Goal: Transaction & Acquisition: Purchase product/service

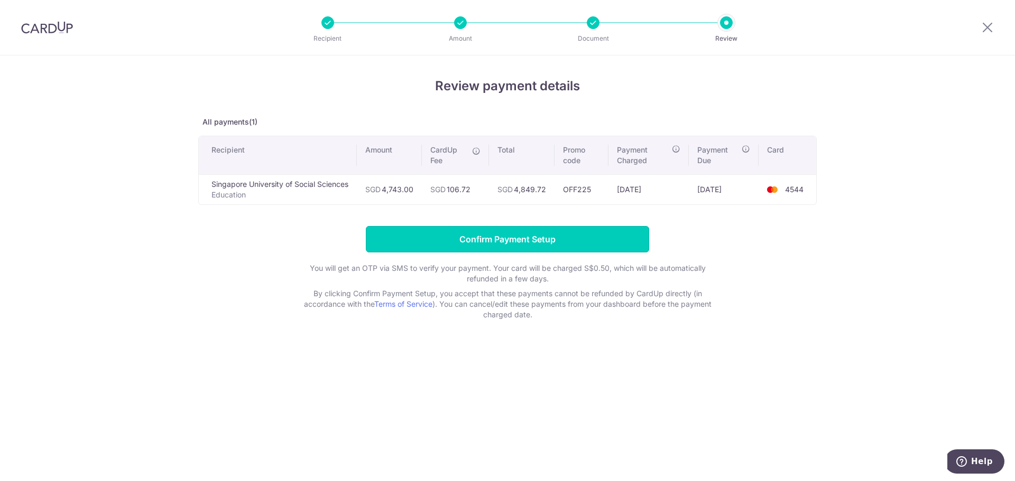
click at [531, 240] on input "Confirm Payment Setup" at bounding box center [507, 239] width 283 height 26
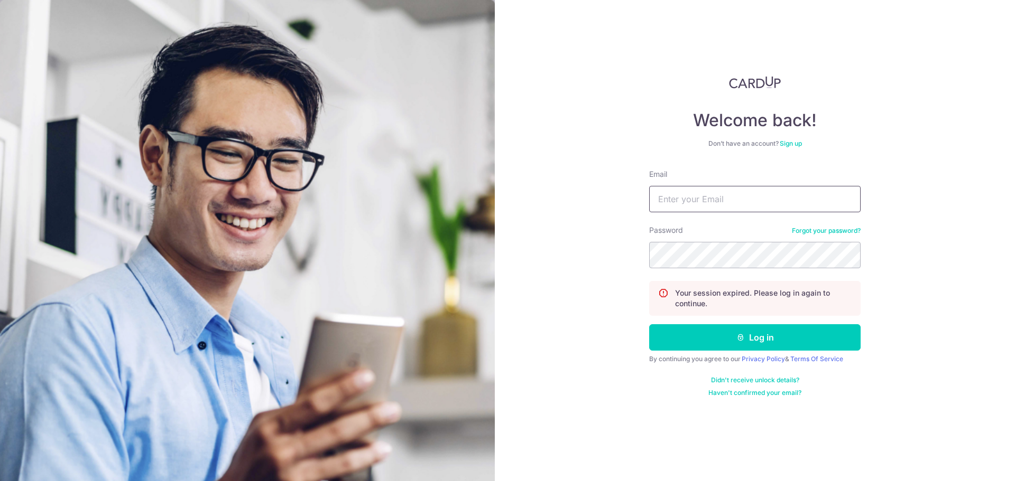
click at [701, 201] on input "Email" at bounding box center [754, 199] width 211 height 26
type input "eunicekhoozq@gmail.com"
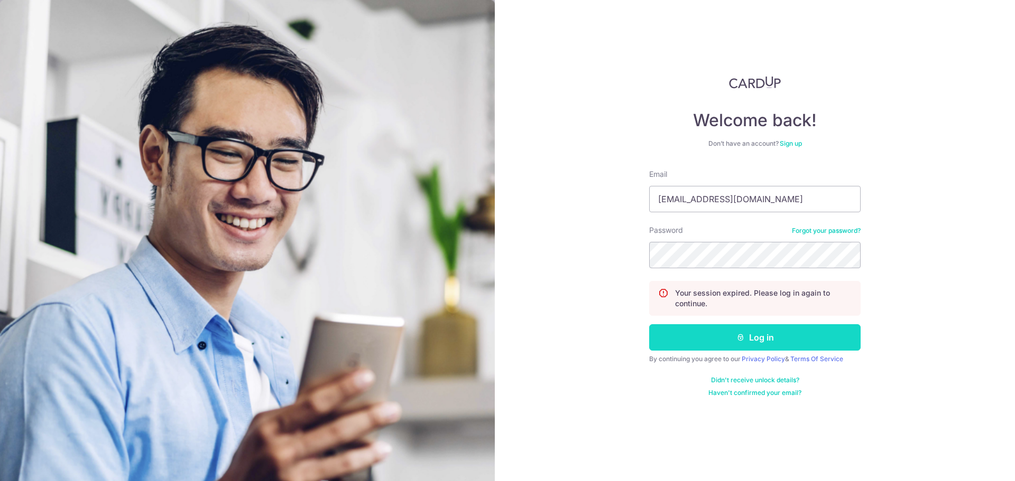
click at [723, 332] on button "Log in" at bounding box center [754, 338] width 211 height 26
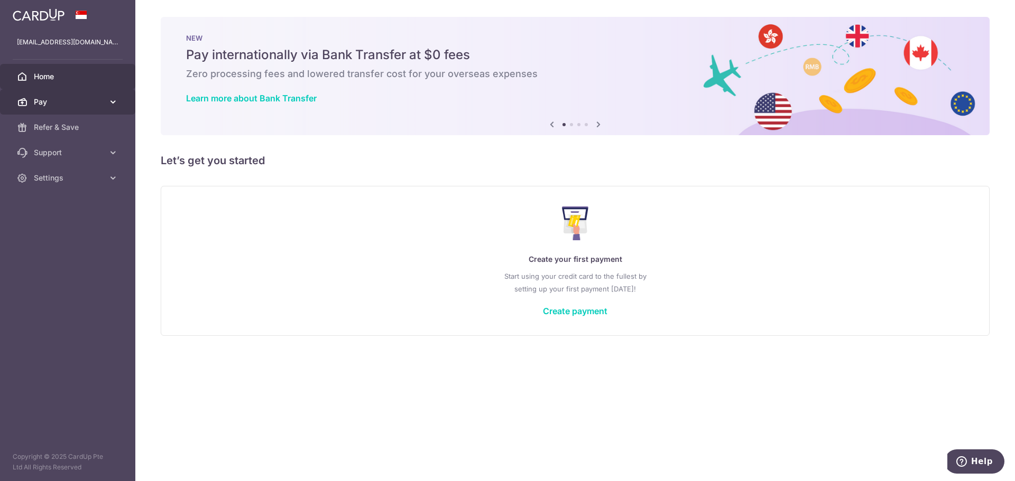
click at [82, 98] on span "Pay" at bounding box center [69, 102] width 70 height 11
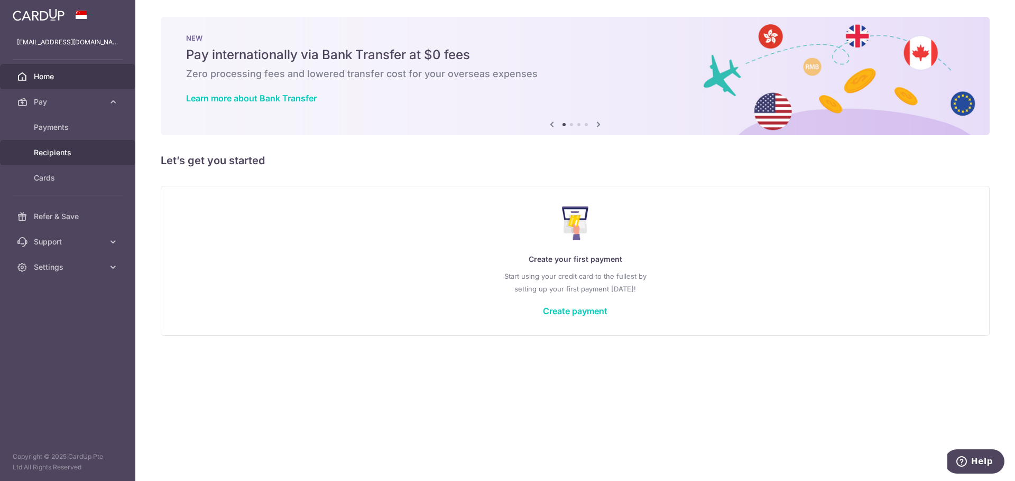
click at [87, 140] on link "Recipients" at bounding box center [67, 152] width 135 height 25
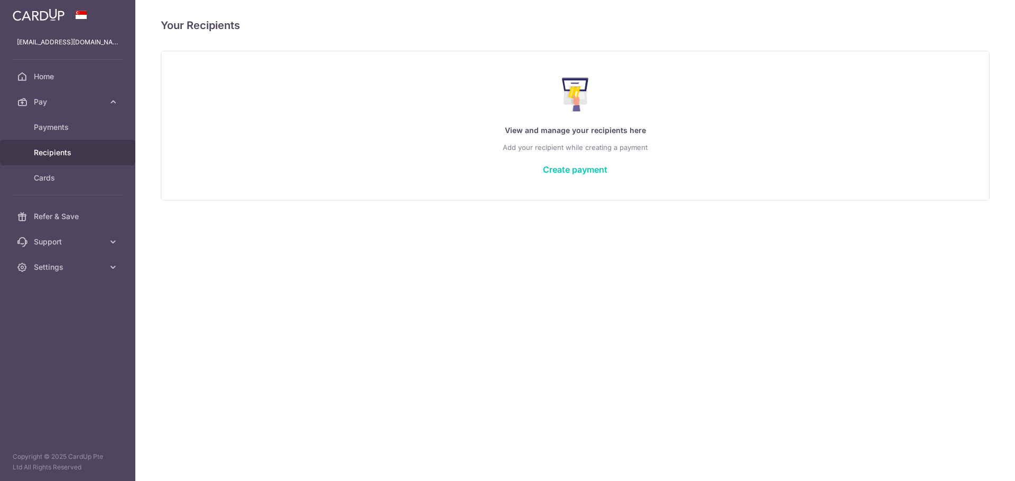
click at [71, 125] on span "Payments" at bounding box center [69, 127] width 70 height 11
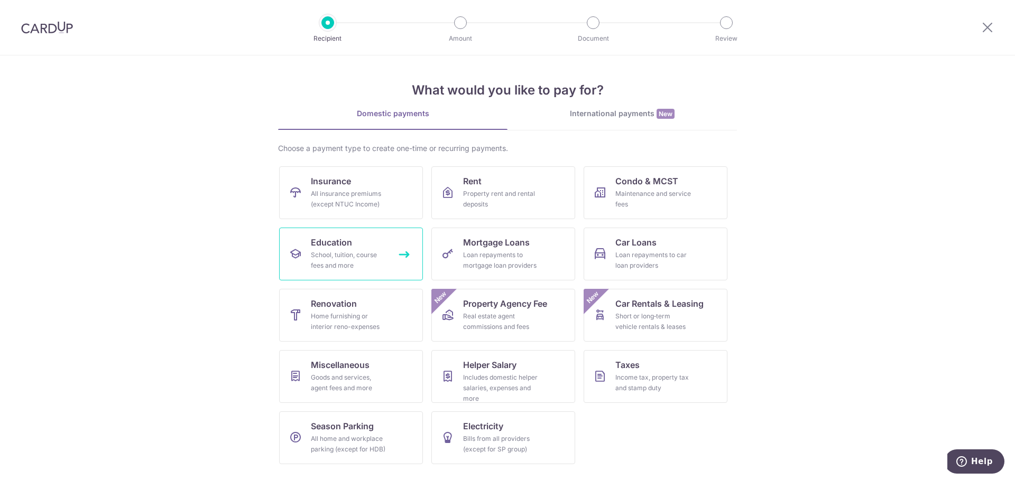
click at [367, 273] on link "Education School, tuition, course fees and more" at bounding box center [351, 254] width 144 height 53
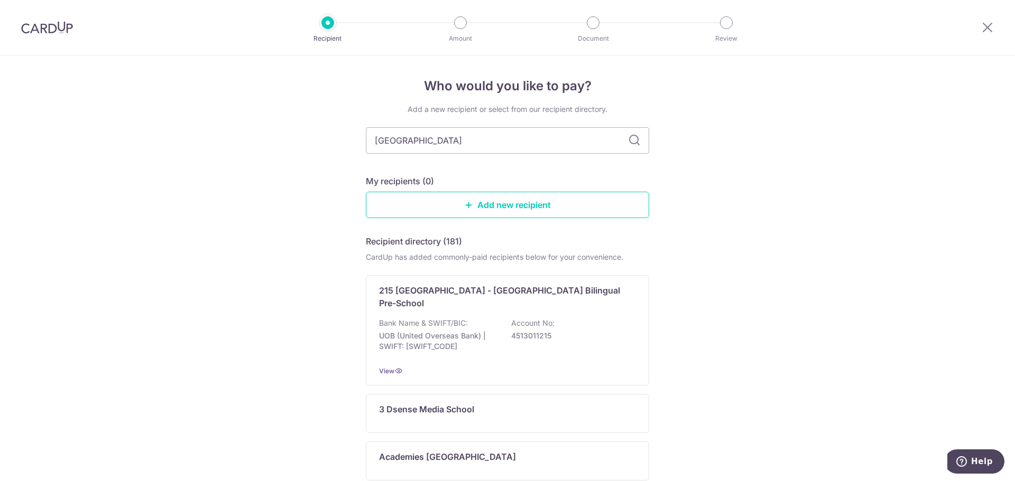
type input "singapore univ"
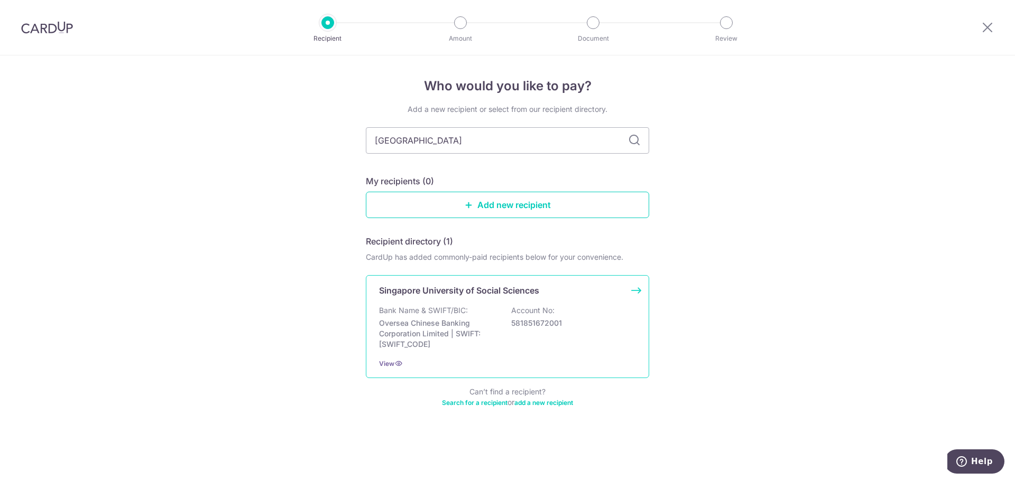
click at [462, 302] on div "Singapore University of Social Sciences Bank Name & SWIFT/BIC: Oversea Chinese …" at bounding box center [507, 326] width 283 height 103
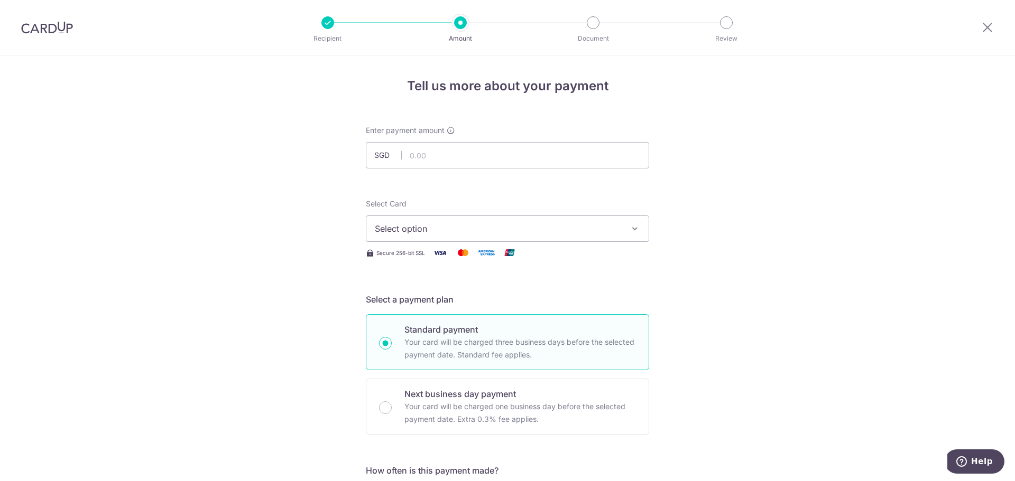
click at [443, 228] on span "Select option" at bounding box center [498, 229] width 246 height 13
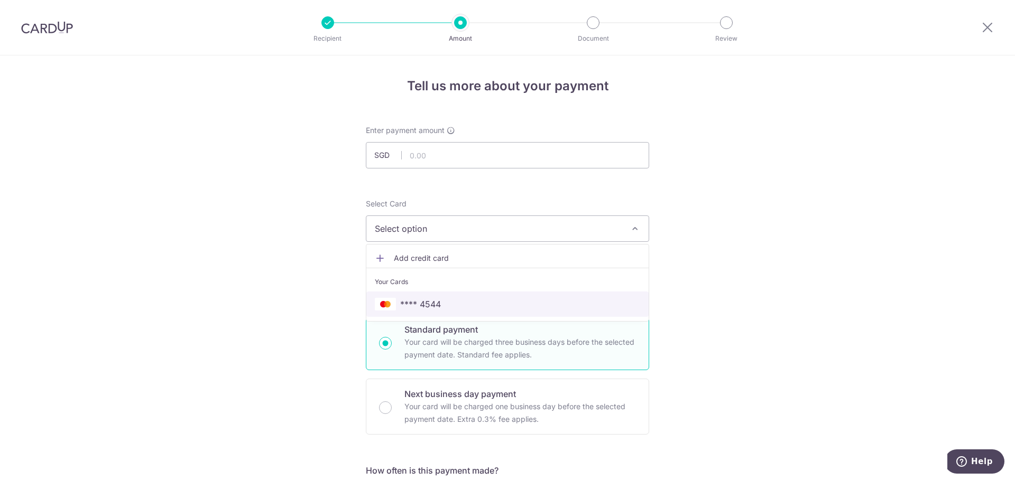
click at [432, 298] on link "**** 4544" at bounding box center [507, 304] width 282 height 25
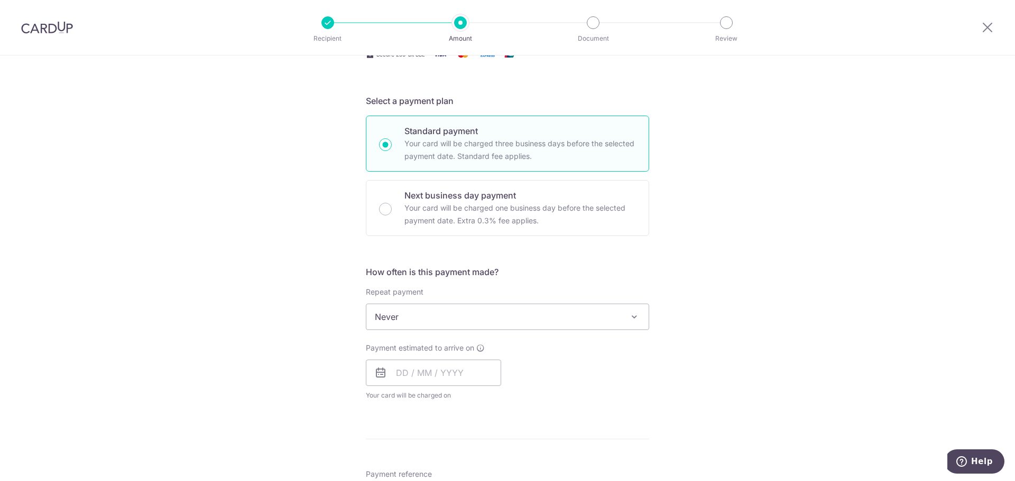
scroll to position [211, 0]
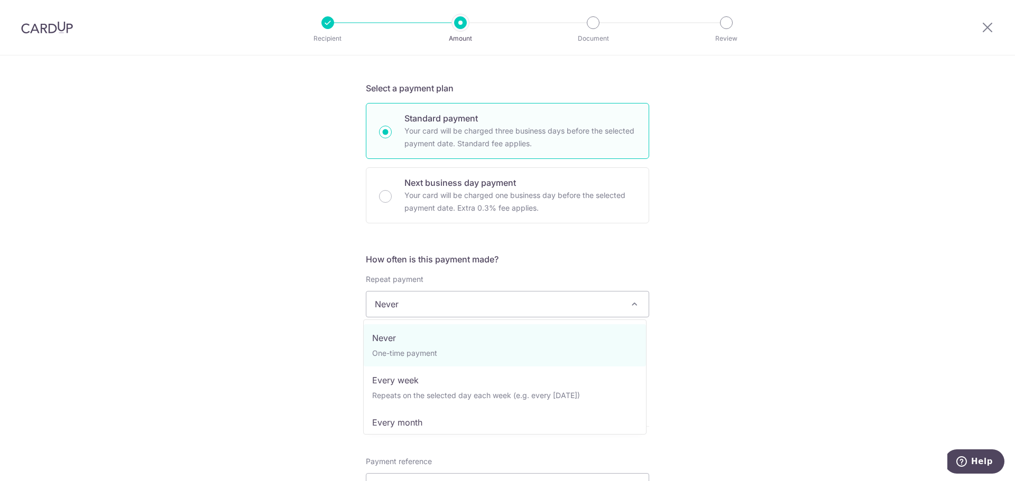
click at [448, 305] on span "Never" at bounding box center [507, 304] width 282 height 25
click at [447, 307] on span "Never" at bounding box center [507, 304] width 282 height 25
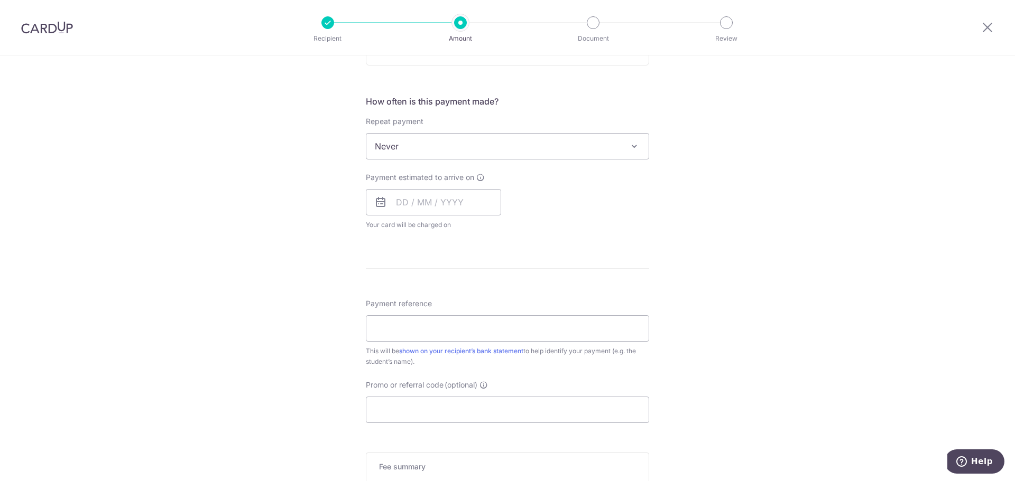
scroll to position [370, 0]
click at [421, 205] on input "text" at bounding box center [433, 202] width 135 height 26
click at [406, 321] on link "15" at bounding box center [408, 319] width 17 height 17
type input "15/09/2025"
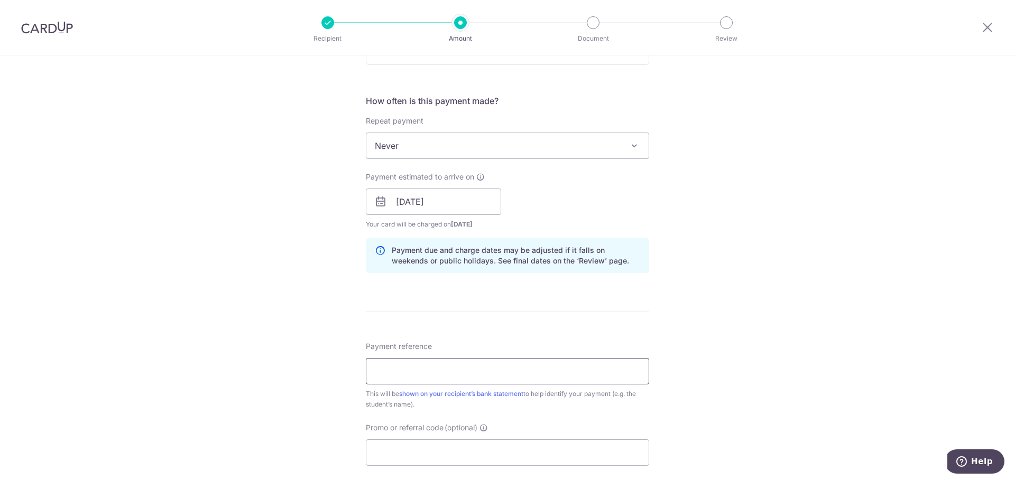
click at [405, 371] on input "Payment reference" at bounding box center [507, 371] width 283 height 26
type input "K"
click at [461, 370] on input "Payment reference" at bounding box center [507, 371] width 283 height 26
type input "FTU2514558 - KHOO ZHI QIN EUNICE"
click at [419, 445] on input "Promo or referral code (optional)" at bounding box center [507, 453] width 283 height 26
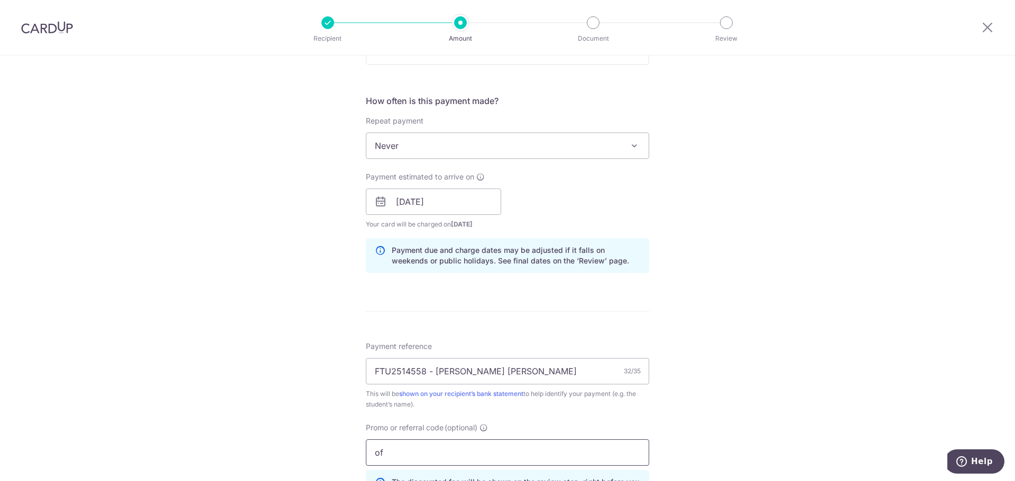
type input "o"
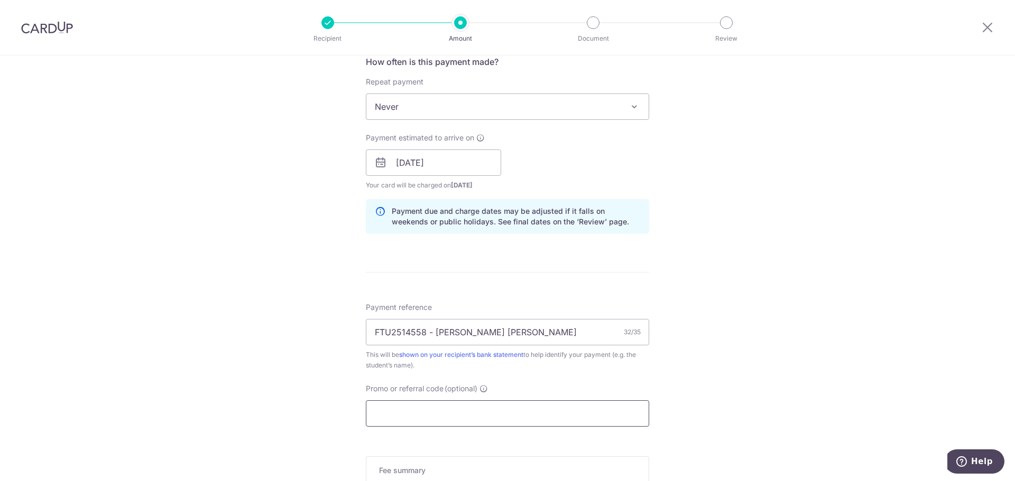
scroll to position [476, 0]
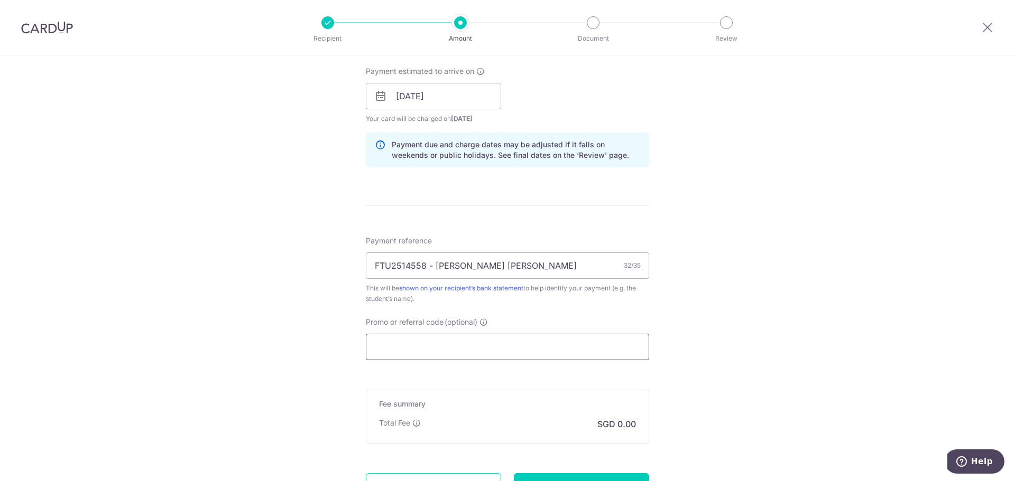
paste input "BEELIANT240"
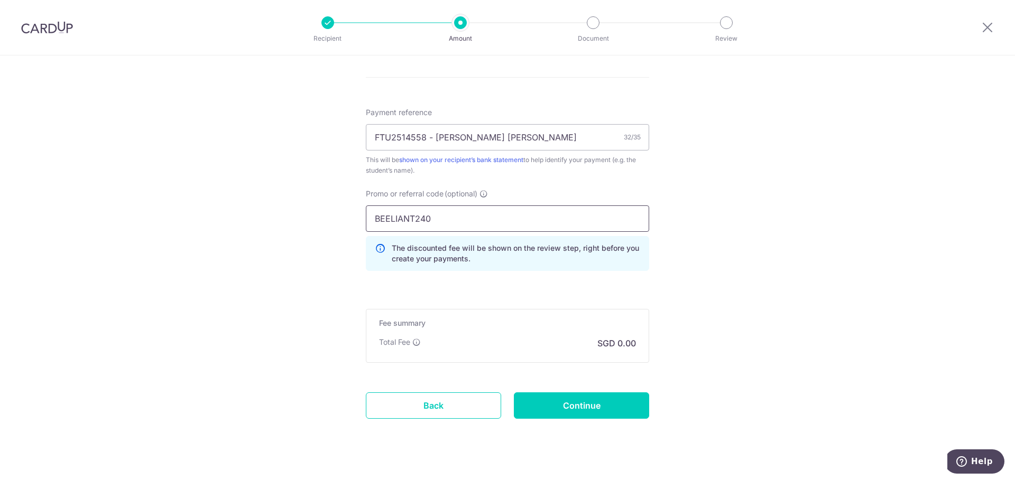
scroll to position [621, 0]
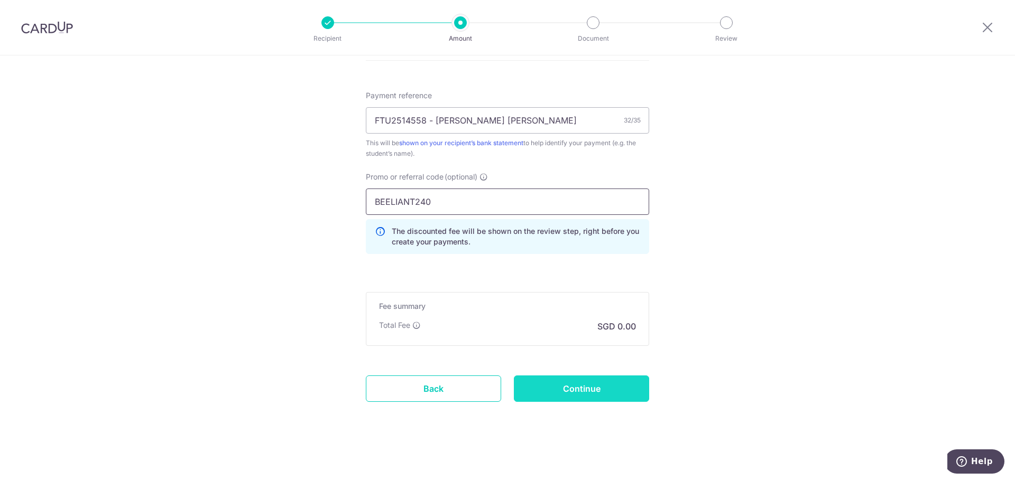
type input "BEELIANT240"
click at [573, 379] on input "Continue" at bounding box center [581, 389] width 135 height 26
type input "Create Schedule"
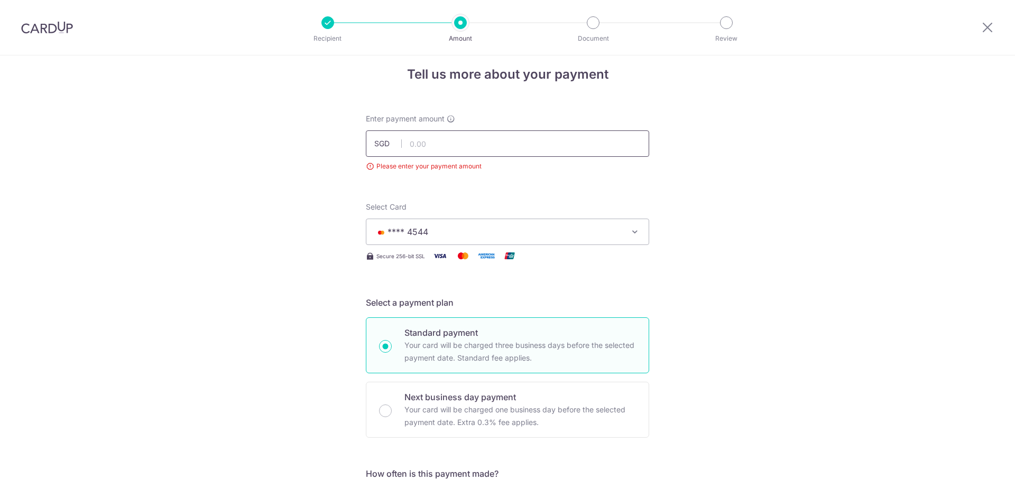
drag, startPoint x: 0, startPoint y: 0, endPoint x: 460, endPoint y: 136, distance: 479.5
click at [460, 136] on input "text" at bounding box center [507, 144] width 283 height 26
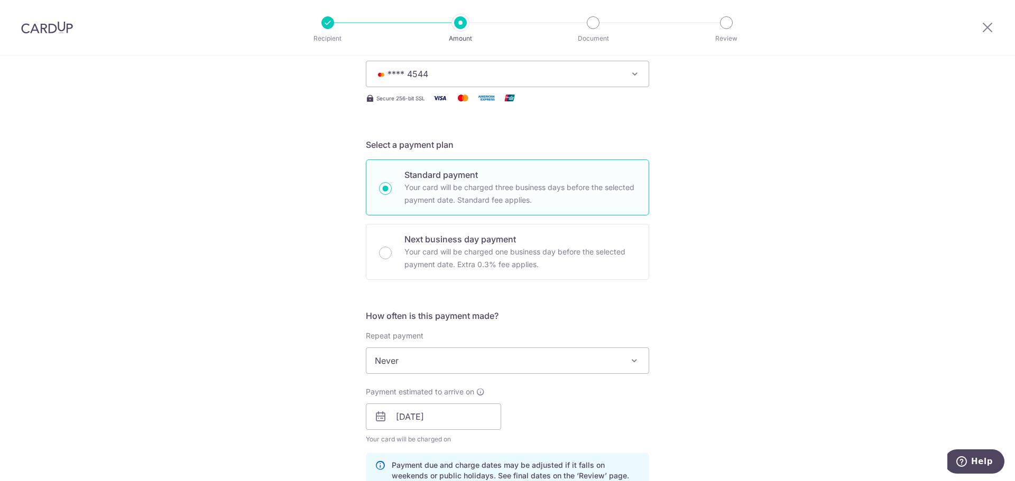
scroll to position [170, 0]
click at [447, 423] on input "[DATE]" at bounding box center [433, 416] width 135 height 26
type input "4,743.00"
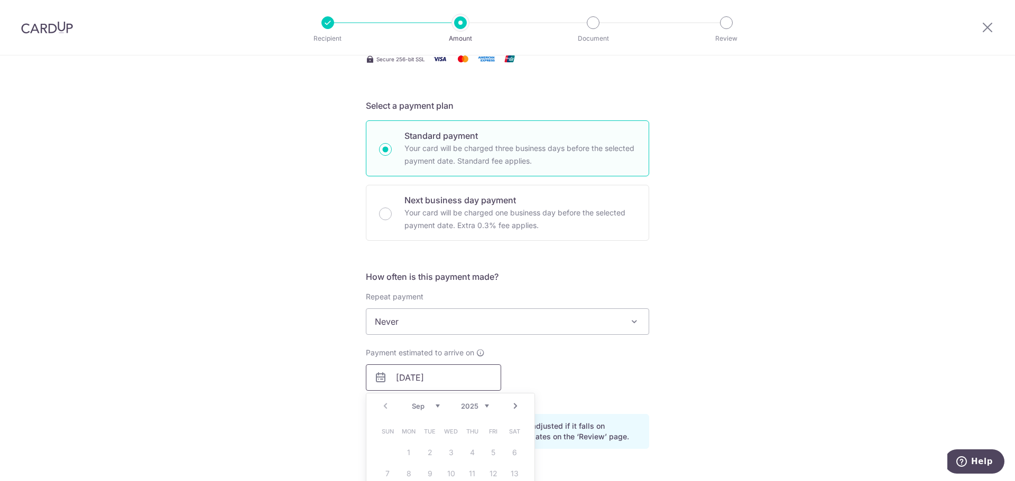
scroll to position [276, 0]
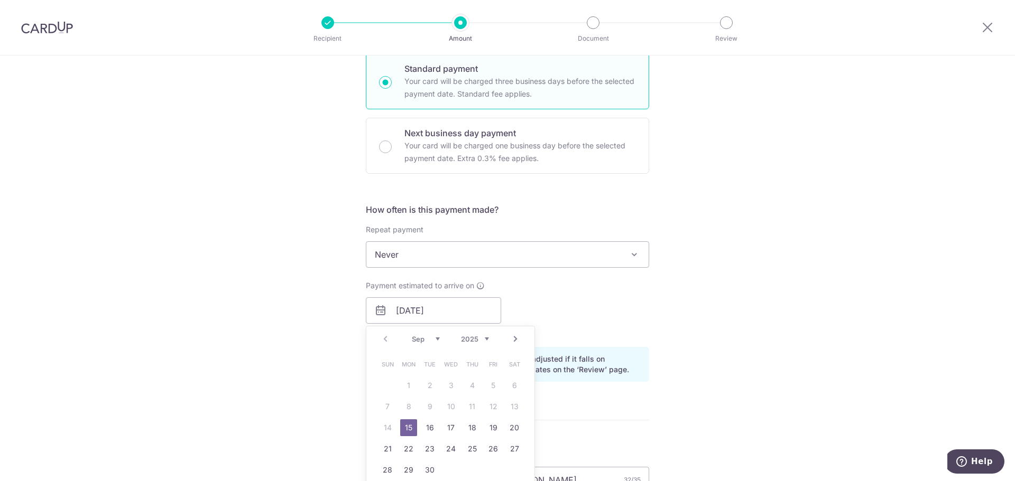
click at [403, 427] on link "15" at bounding box center [408, 428] width 17 height 17
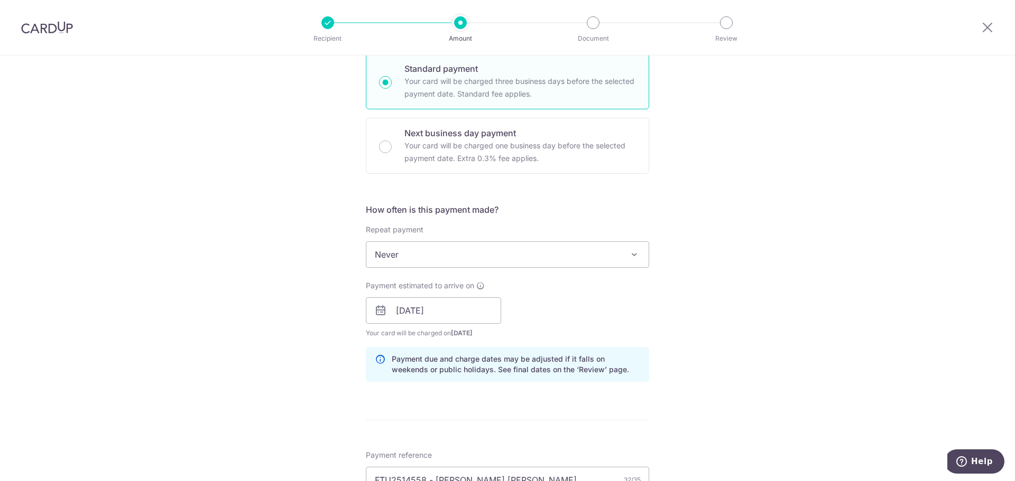
click at [506, 262] on span "Never" at bounding box center [507, 254] width 282 height 25
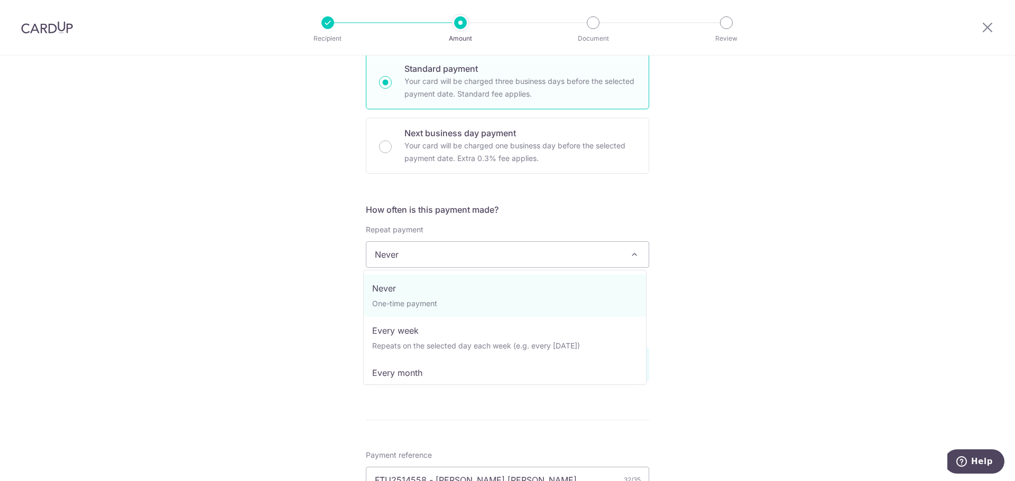
click at [506, 262] on span "Never" at bounding box center [507, 254] width 282 height 25
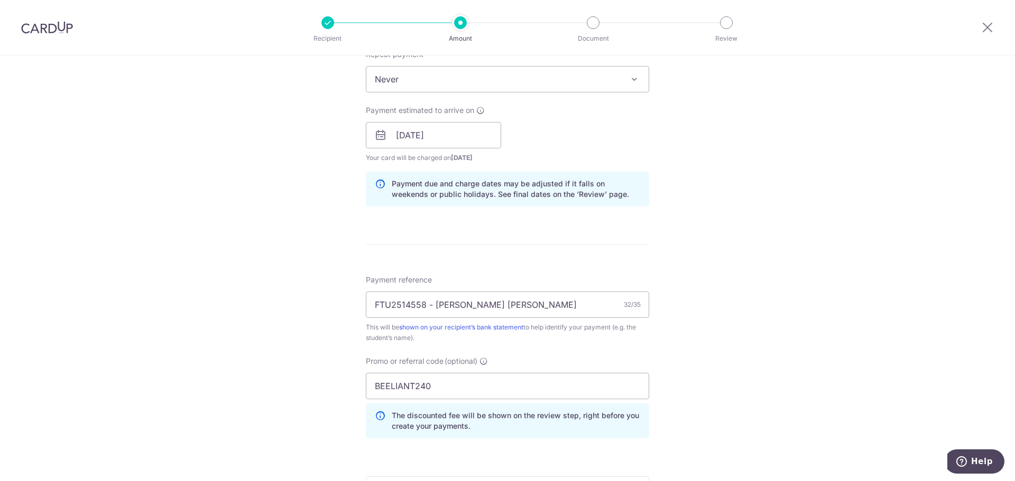
scroll to position [434, 0]
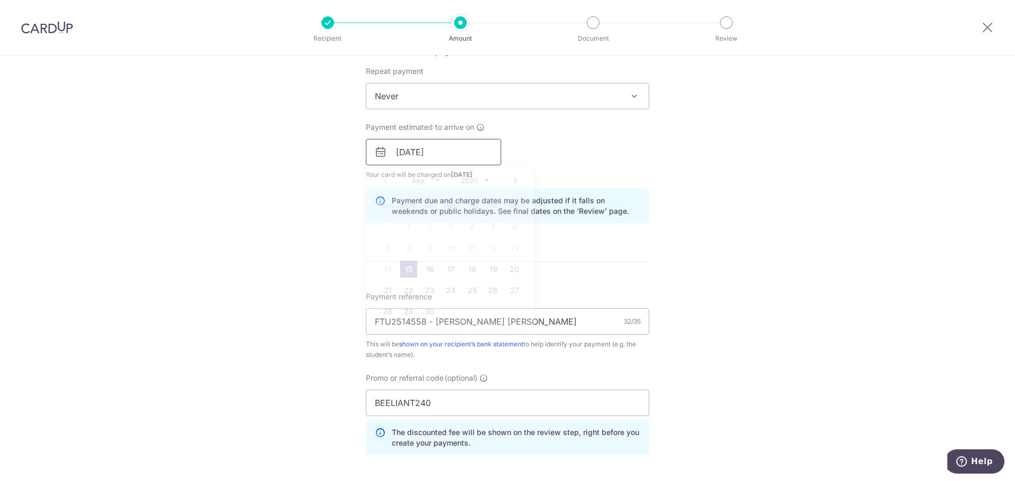
click at [430, 165] on input "[DATE]" at bounding box center [433, 152] width 135 height 26
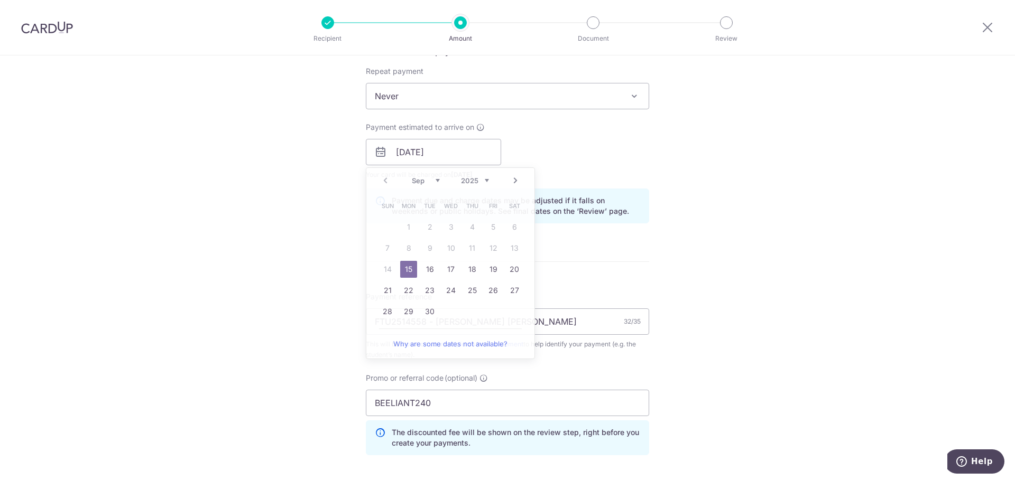
click at [619, 264] on form "Enter payment amount SGD 4,743.00 4743.00 Please enter your payment amount Sele…" at bounding box center [507, 162] width 283 height 942
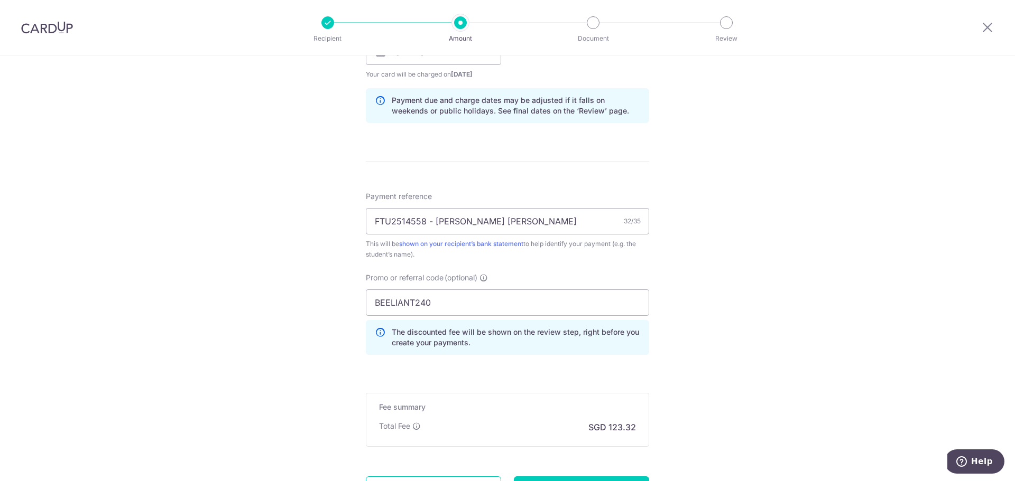
scroll to position [636, 0]
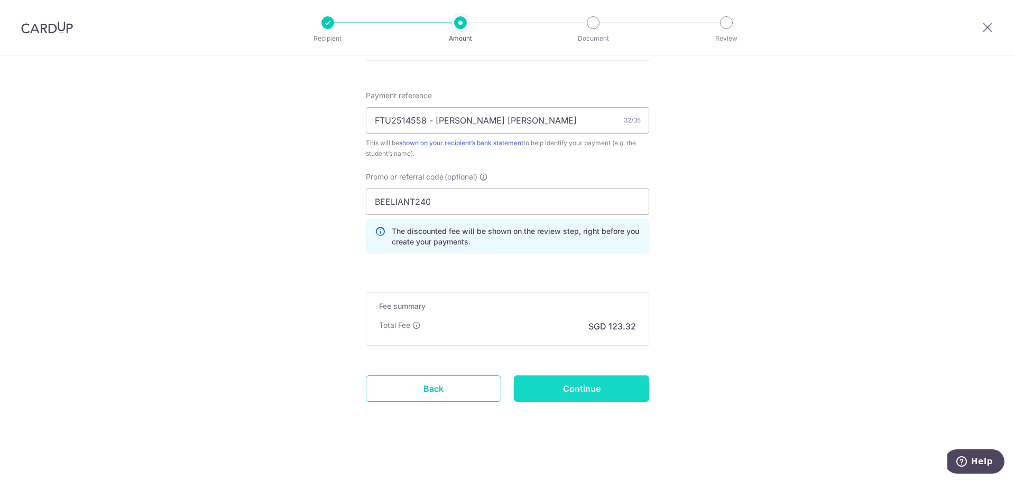
click at [609, 386] on input "Continue" at bounding box center [581, 389] width 135 height 26
type input "Create Schedule"
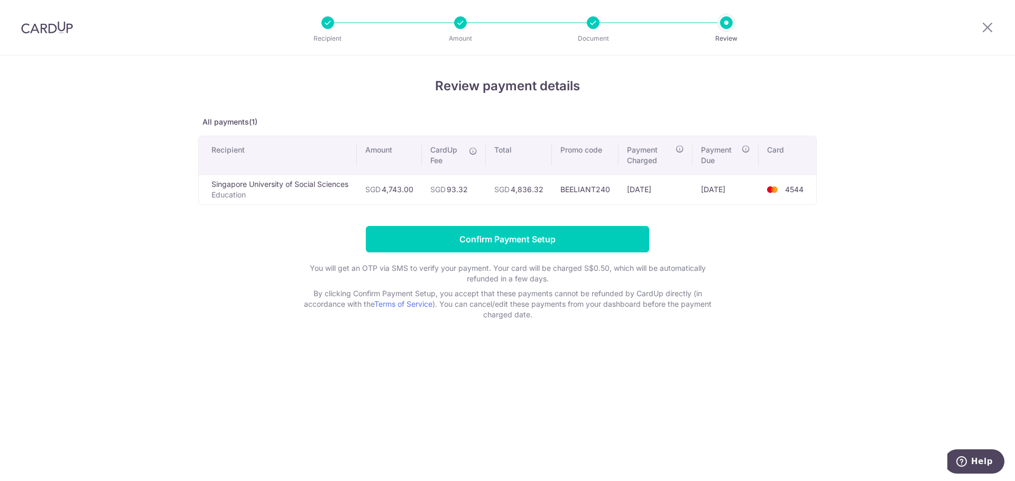
drag, startPoint x: 635, startPoint y: 192, endPoint x: 665, endPoint y: 191, distance: 29.6
click at [665, 191] on td "[DATE]" at bounding box center [654, 189] width 73 height 30
drag, startPoint x: 698, startPoint y: 189, endPoint x: 725, endPoint y: 188, distance: 26.4
click at [725, 188] on td "[DATE]" at bounding box center [725, 189] width 66 height 30
click at [740, 232] on form "Confirm Payment Setup You will get an OTP via SMS to verify your payment. Your …" at bounding box center [507, 273] width 618 height 94
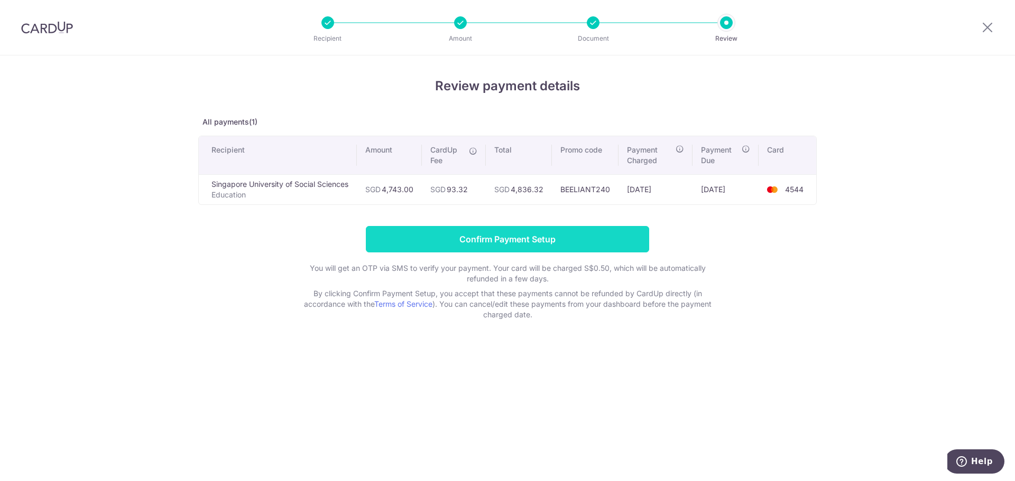
click at [508, 244] on input "Confirm Payment Setup" at bounding box center [507, 239] width 283 height 26
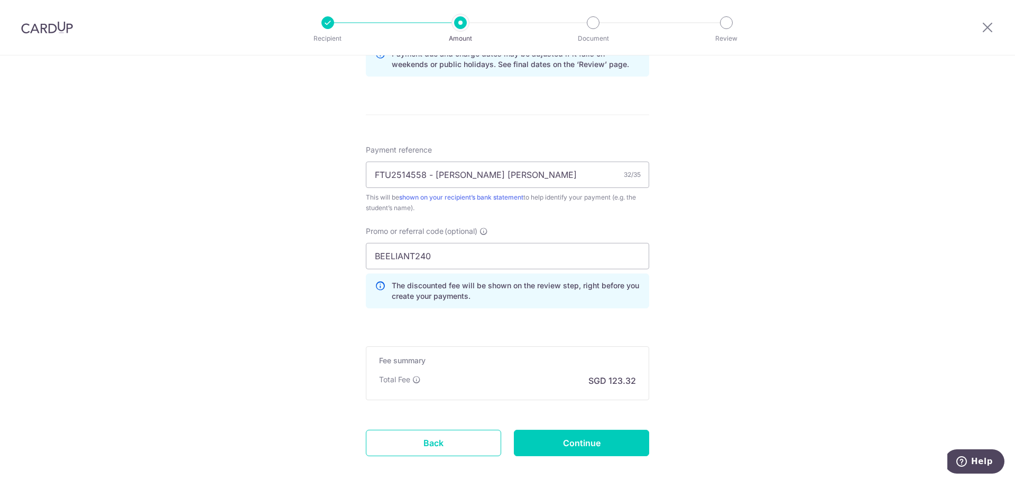
scroll to position [664, 0]
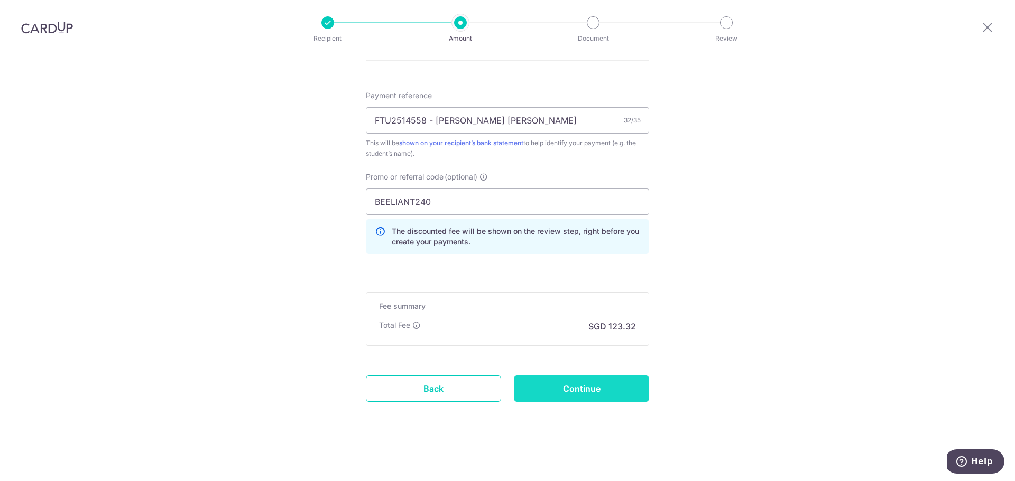
click at [615, 387] on input "Continue" at bounding box center [581, 389] width 135 height 26
type input "Update Schedule"
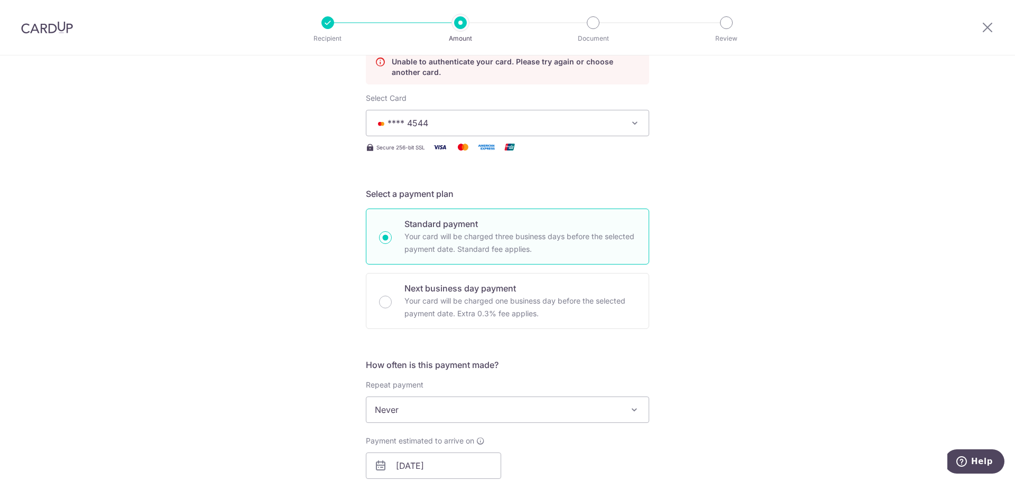
scroll to position [136, 0]
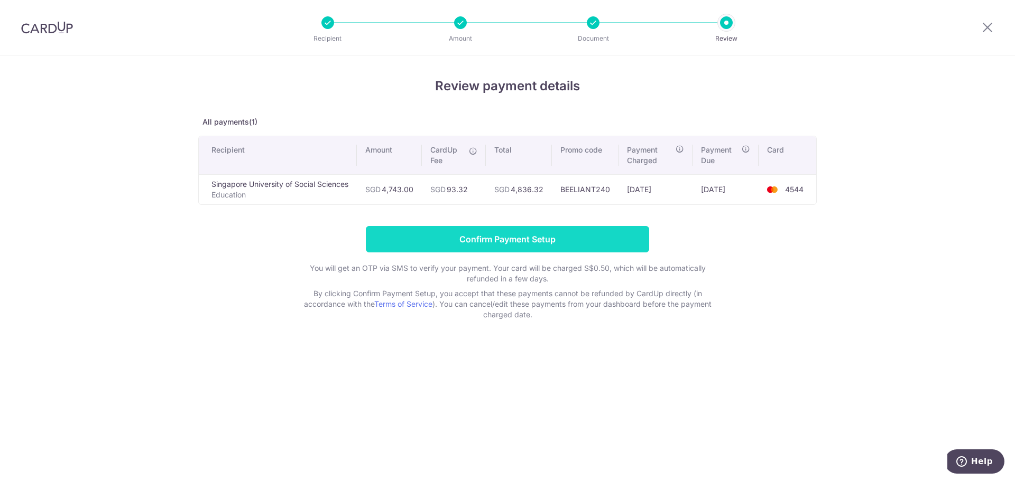
click at [589, 240] on input "Confirm Payment Setup" at bounding box center [507, 239] width 283 height 26
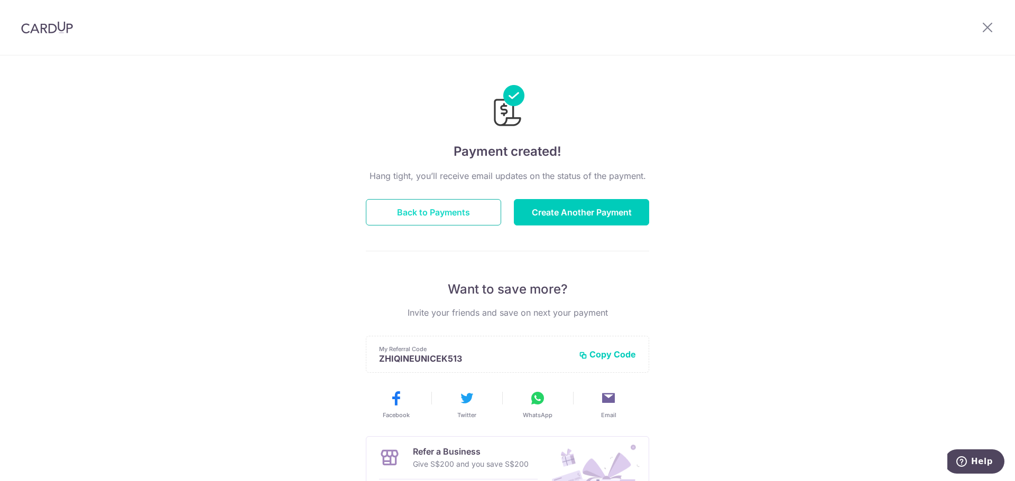
click at [469, 220] on button "Back to Payments" at bounding box center [433, 212] width 135 height 26
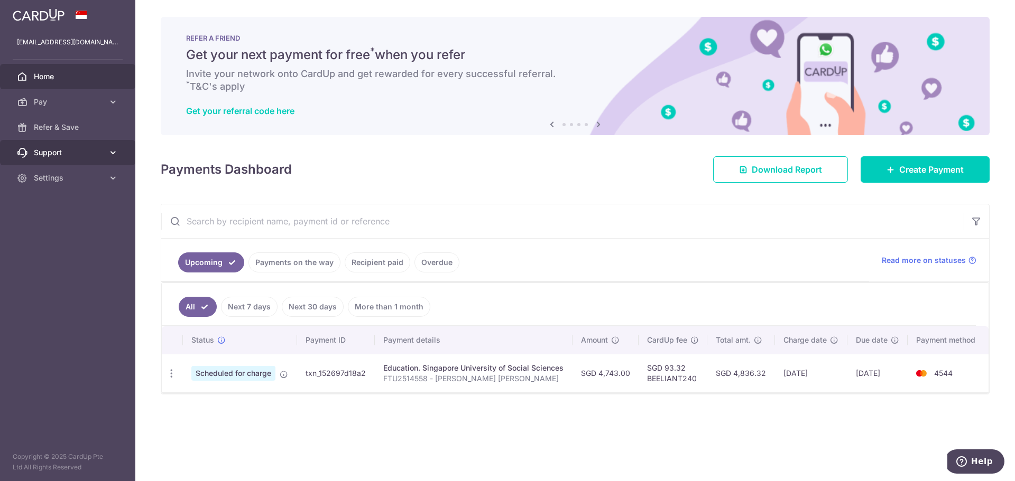
click at [109, 149] on icon at bounding box center [113, 152] width 11 height 11
click at [287, 259] on link "Payments on the way" at bounding box center [294, 263] width 92 height 20
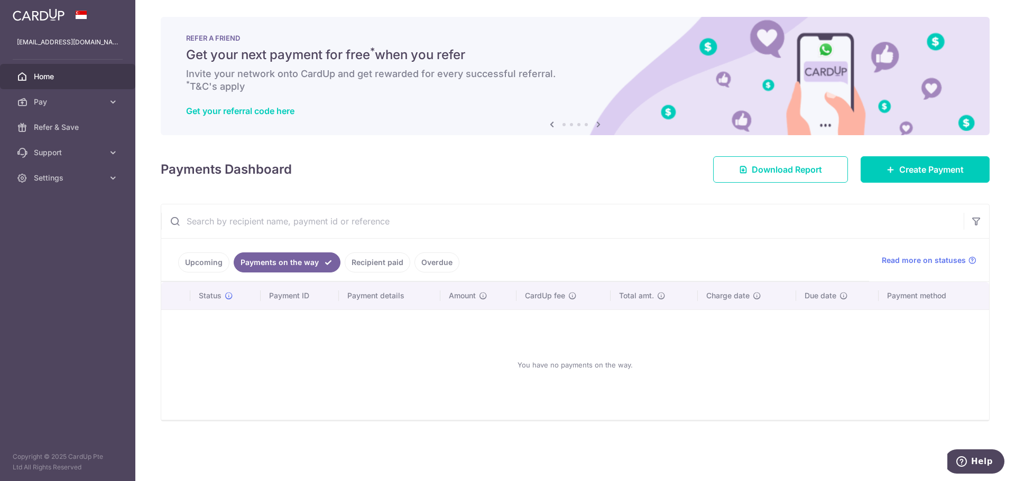
click at [373, 263] on link "Recipient paid" at bounding box center [378, 263] width 66 height 20
click at [201, 260] on link "Upcoming" at bounding box center [203, 263] width 51 height 20
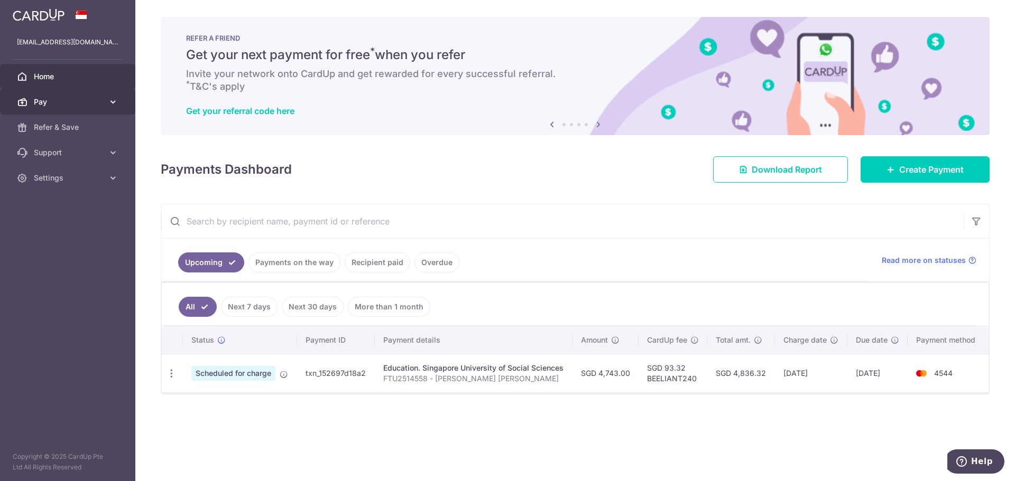
click at [79, 100] on span "Pay" at bounding box center [69, 102] width 70 height 11
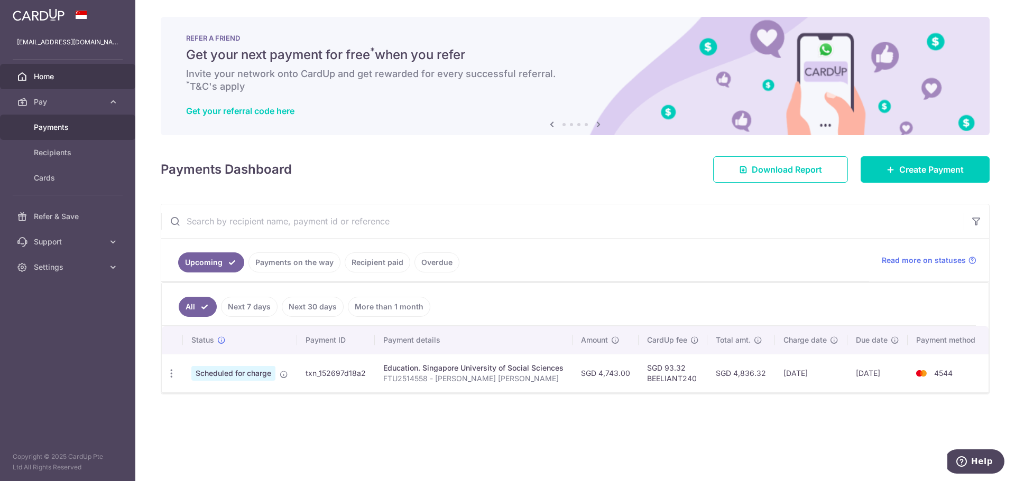
click at [60, 130] on span "Payments" at bounding box center [69, 127] width 70 height 11
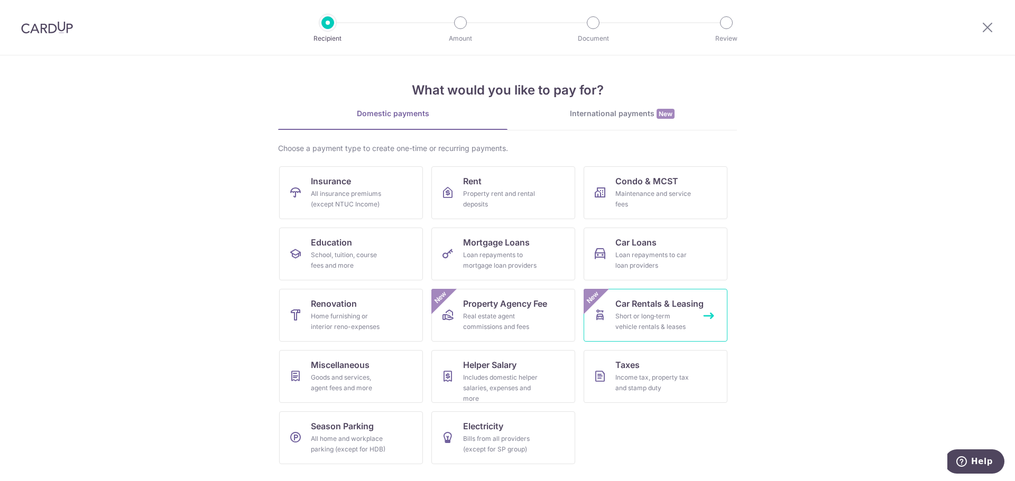
click at [681, 319] on div "Short or long‑term vehicle rentals & leases" at bounding box center [653, 321] width 76 height 21
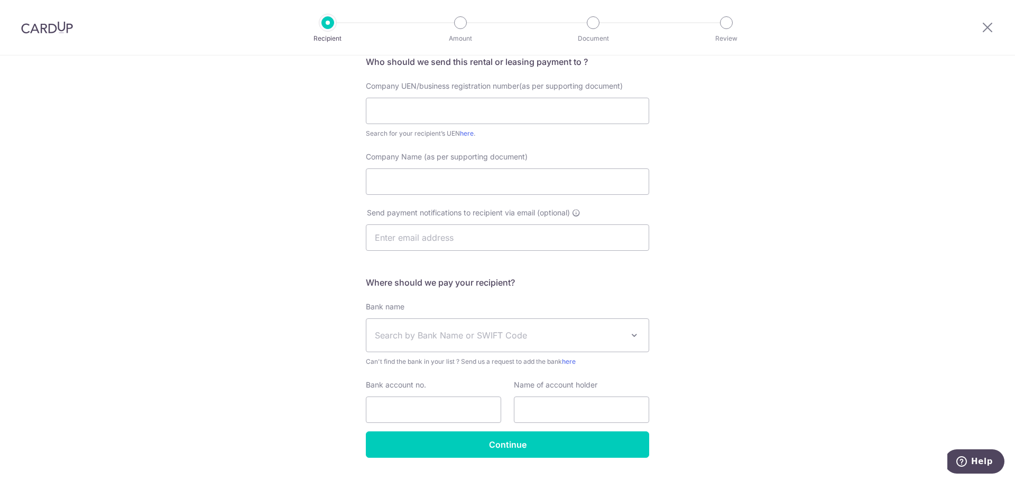
scroll to position [82, 0]
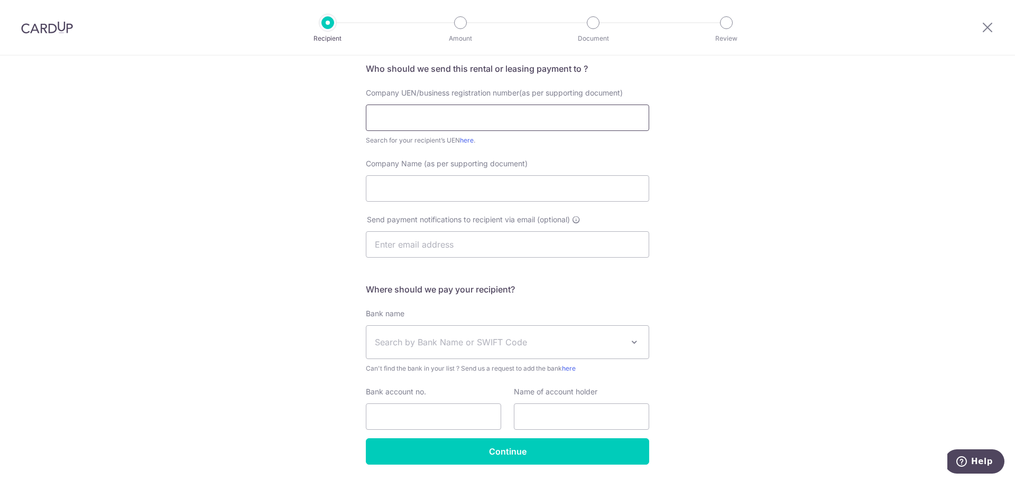
click at [397, 108] on input "text" at bounding box center [507, 118] width 283 height 26
click at [667, 125] on div "Who would you like to pay? Your recipient does not need a CardUp account to rec…" at bounding box center [507, 244] width 1015 height 541
click at [996, 26] on div at bounding box center [987, 27] width 55 height 55
drag, startPoint x: 988, startPoint y: 26, endPoint x: 559, endPoint y: 50, distance: 429.8
click at [988, 26] on icon at bounding box center [987, 27] width 13 height 13
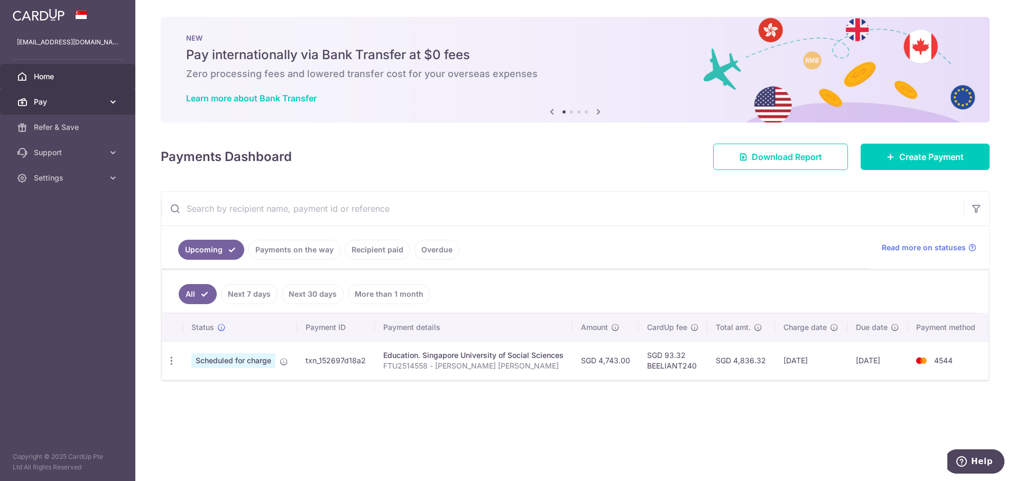
click at [76, 113] on link "Pay" at bounding box center [67, 101] width 135 height 25
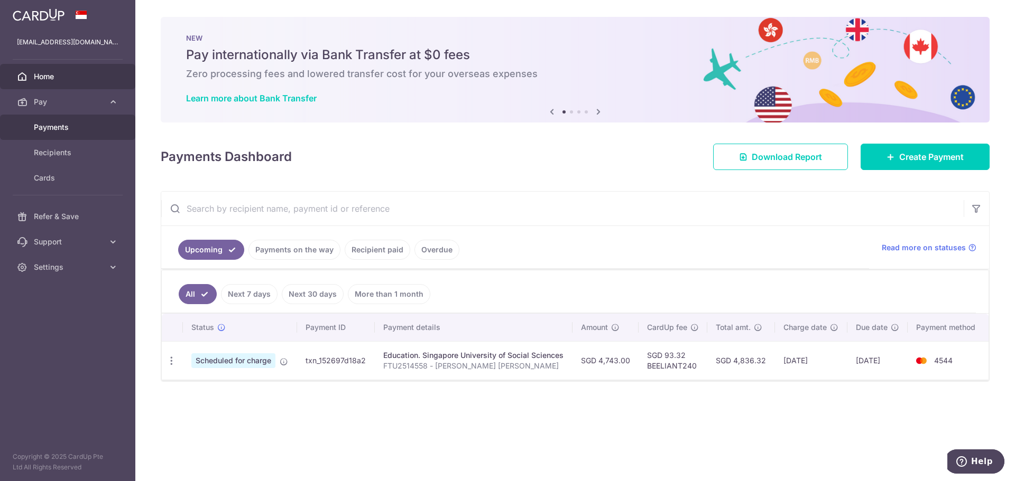
click at [71, 128] on span "Payments" at bounding box center [69, 127] width 70 height 11
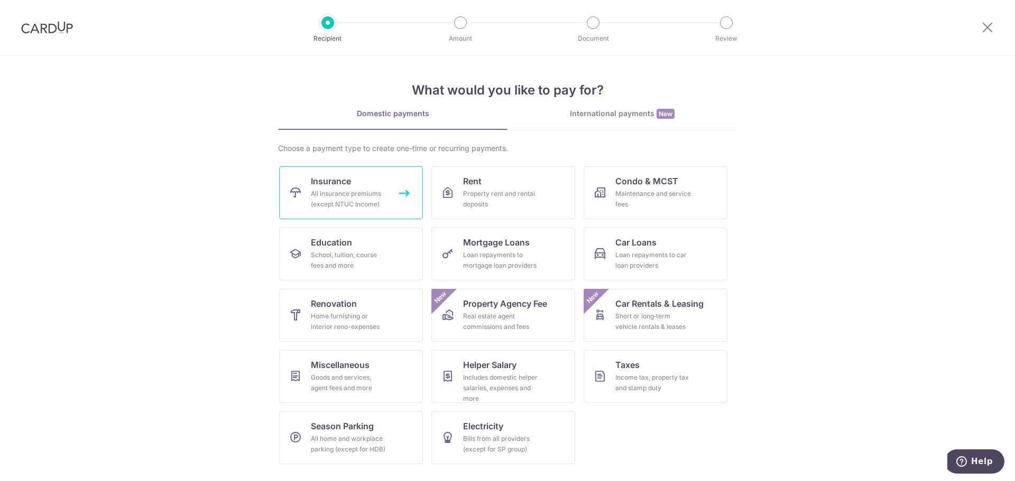
click at [379, 188] on link "Insurance All insurance premiums (except NTUC Income)" at bounding box center [351, 192] width 144 height 53
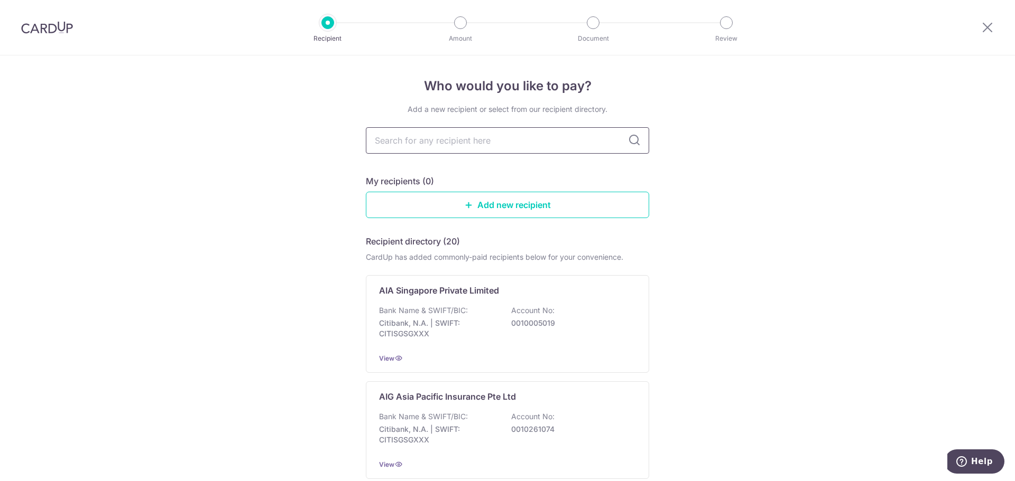
click at [468, 142] on input "text" at bounding box center [507, 140] width 283 height 26
type input "manulife"
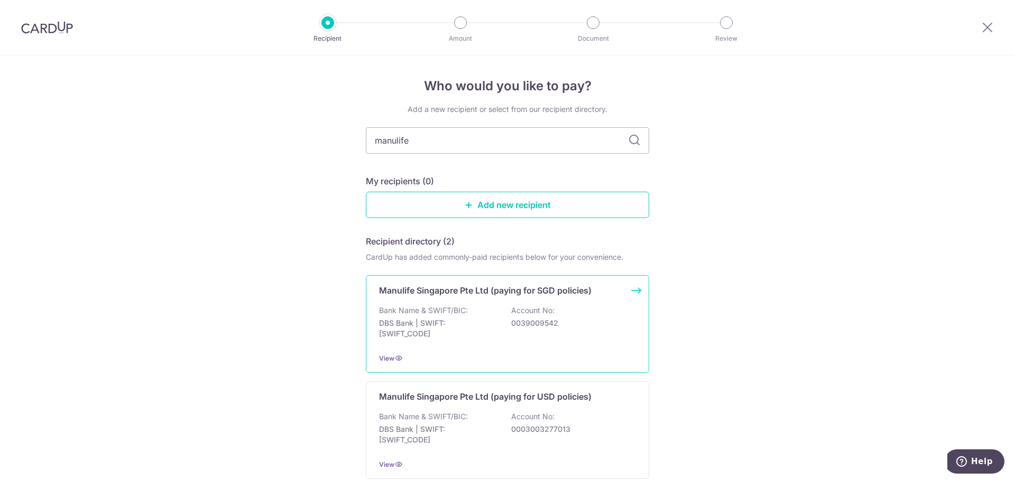
click at [634, 291] on div "Manulife Singapore Pte Ltd (paying for SGD policies) Bank Name & SWIFT/BIC: DBS…" at bounding box center [507, 324] width 283 height 98
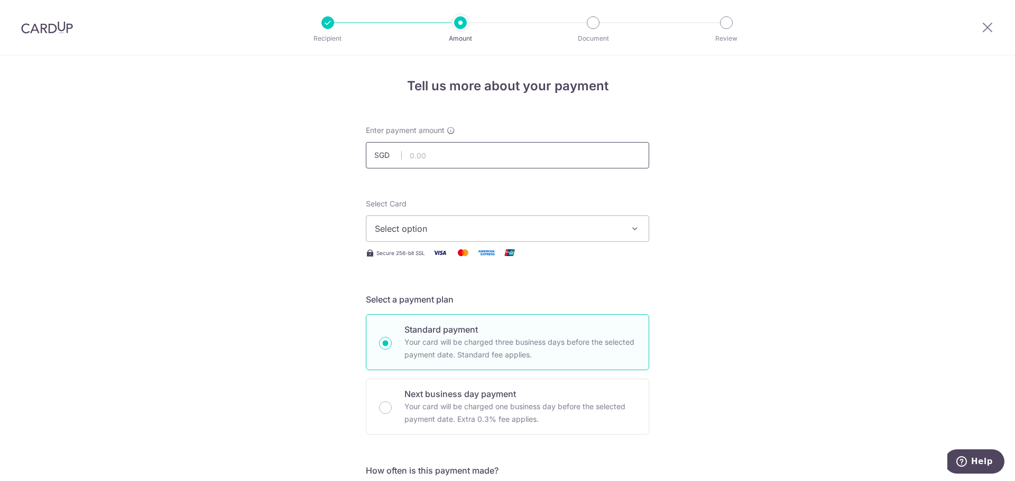
click at [461, 153] on input "text" at bounding box center [507, 155] width 283 height 26
type input "1,200.00"
